Goal: Task Accomplishment & Management: Manage account settings

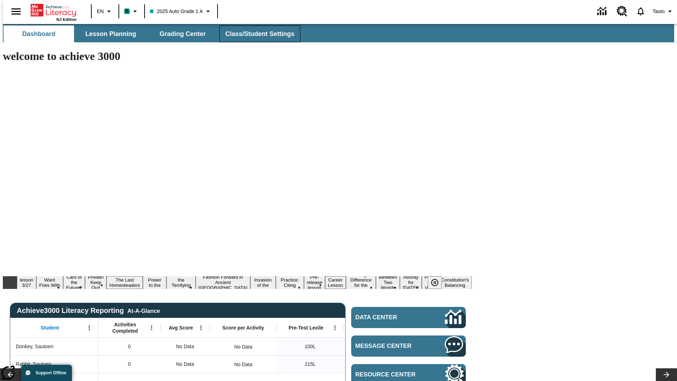
click at [256, 34] on span "Class/Student Settings" at bounding box center [259, 34] width 69 height 8
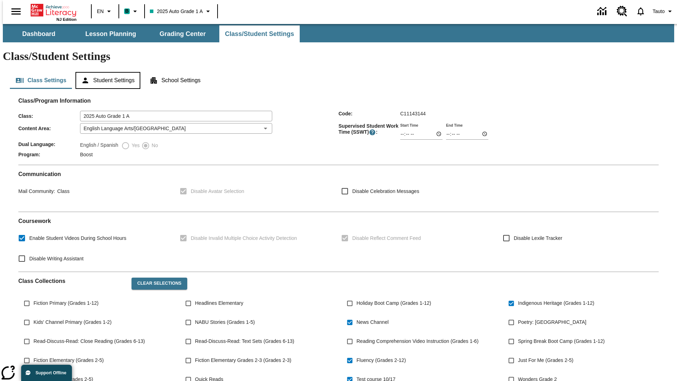
click at [106, 72] on button "Student Settings" at bounding box center [108, 80] width 65 height 17
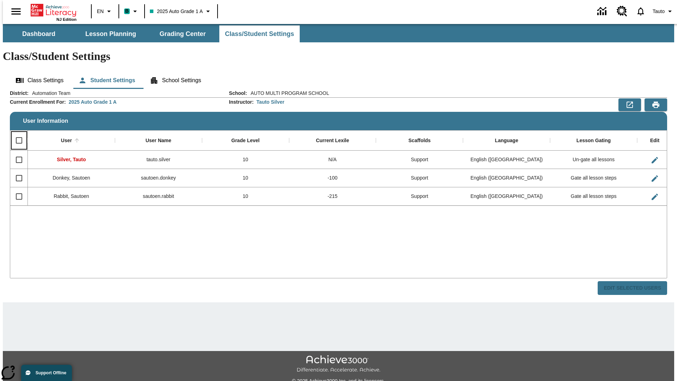
click at [16, 133] on input "Select all rows" at bounding box center [19, 140] width 15 height 15
checkbox input "true"
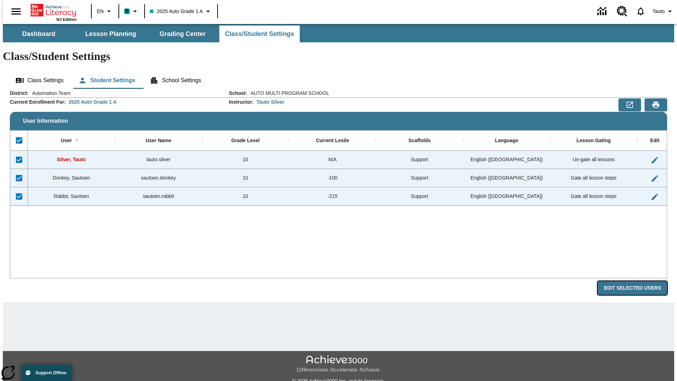
click at [638, 281] on button "Edit Selected Users" at bounding box center [633, 288] width 70 height 14
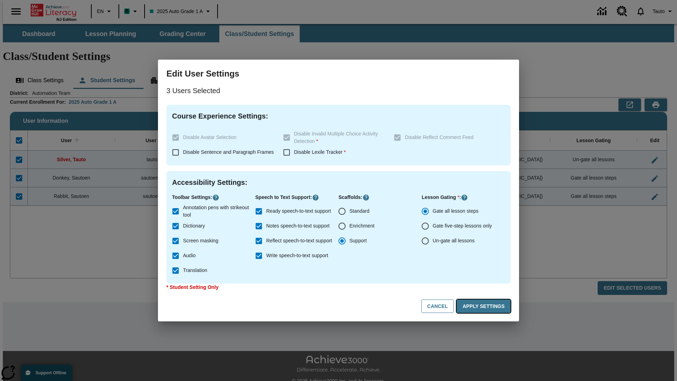
click at [485, 306] on button "Apply Settings" at bounding box center [484, 307] width 54 height 14
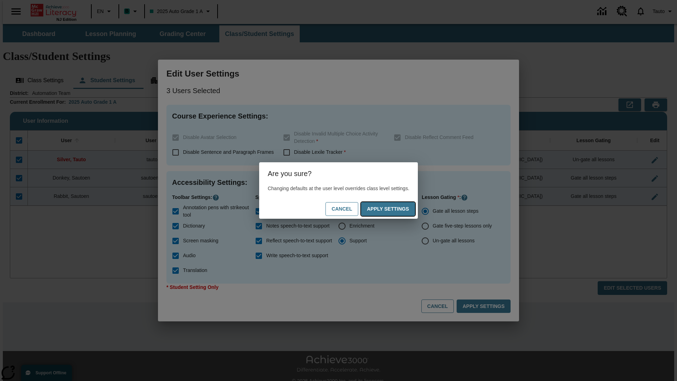
click at [395, 209] on button "Apply Settings" at bounding box center [388, 209] width 54 height 14
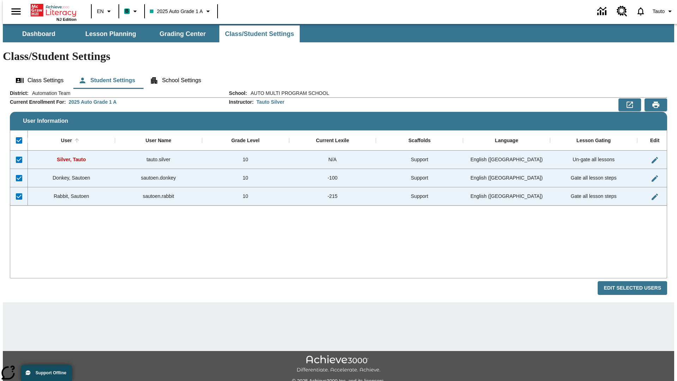
checkbox input "false"
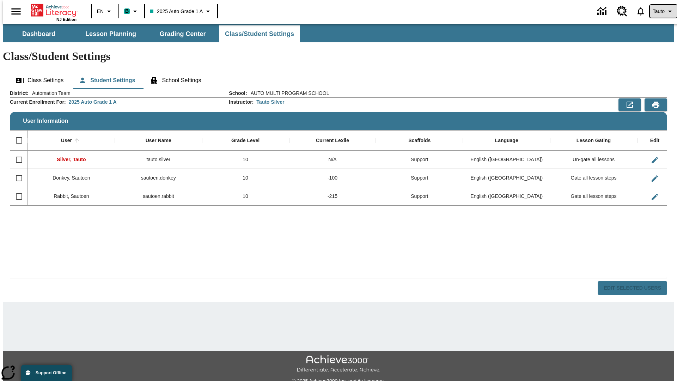
click at [660, 11] on span "Tauto" at bounding box center [659, 11] width 12 height 7
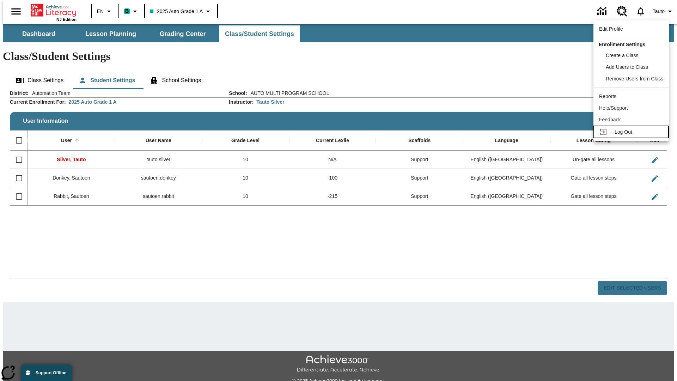
click at [633, 132] on span "Log Out" at bounding box center [624, 132] width 18 height 6
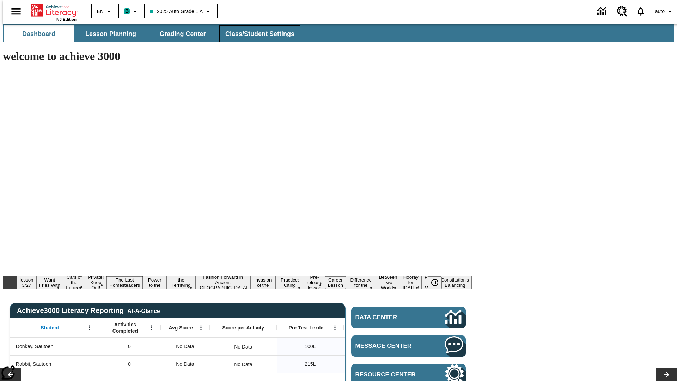
click at [256, 34] on span "Class/Student Settings" at bounding box center [259, 34] width 69 height 8
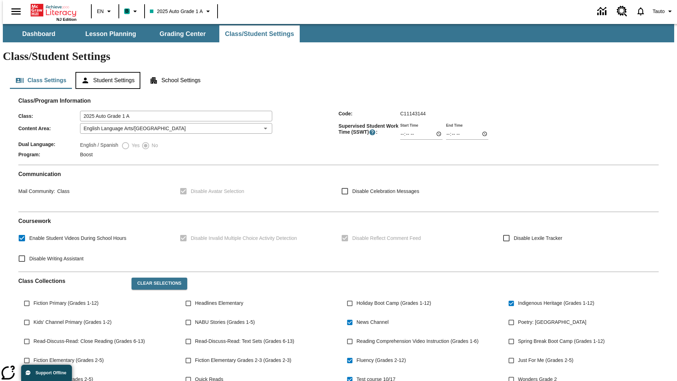
click at [106, 72] on button "Student Settings" at bounding box center [108, 80] width 65 height 17
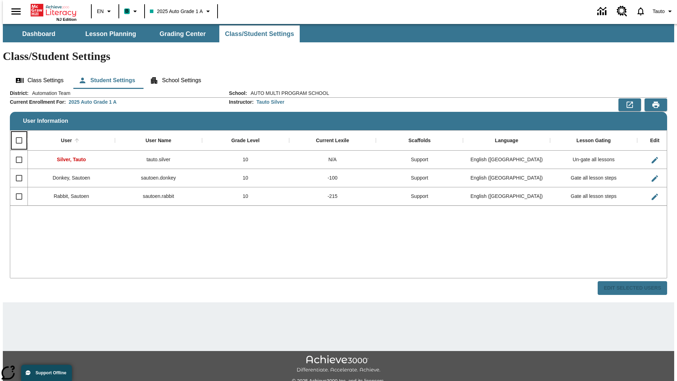
click at [16, 133] on input "Select all rows" at bounding box center [19, 140] width 15 height 15
checkbox input "true"
